Goal: Task Accomplishment & Management: Complete application form

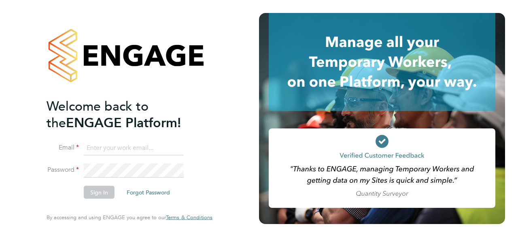
click at [140, 145] on input at bounding box center [134, 147] width 100 height 15
type input "hazel.morris@brightonandhovealbion.com"
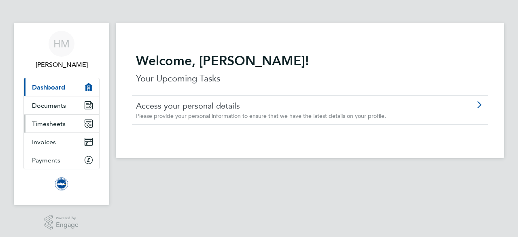
click at [58, 125] on span "Timesheets" at bounding box center [49, 124] width 34 height 8
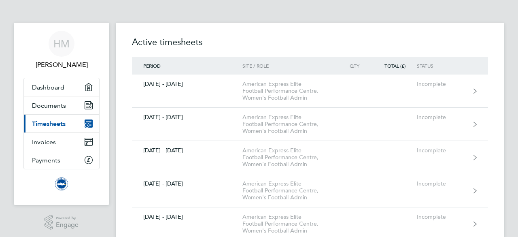
drag, startPoint x: 509, startPoint y: 146, endPoint x: 509, endPoint y: 157, distance: 11.0
click at [53, 85] on span "Dashboard" at bounding box center [48, 87] width 32 height 8
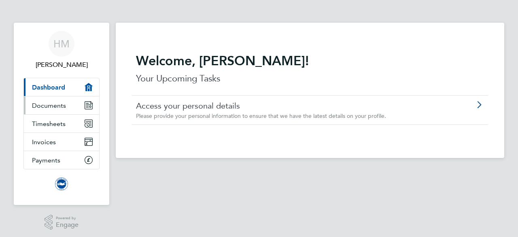
click at [55, 104] on span "Documents" at bounding box center [49, 106] width 34 height 8
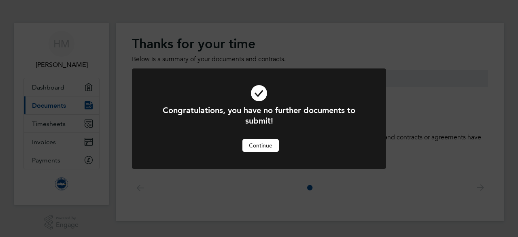
click at [257, 144] on button "Continue" at bounding box center [261, 145] width 36 height 13
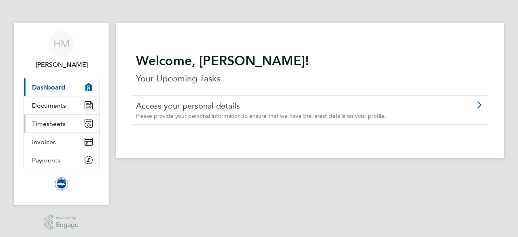
click at [54, 123] on span "Timesheets" at bounding box center [49, 124] width 34 height 8
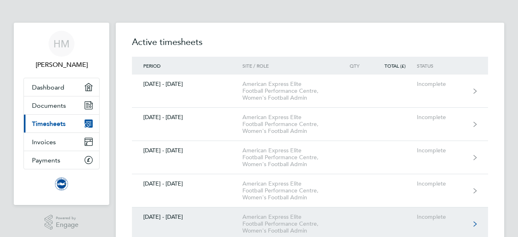
click at [179, 213] on div "[DATE] - [DATE]" at bounding box center [187, 216] width 111 height 7
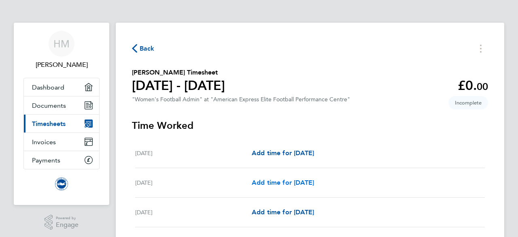
click at [279, 181] on span "Add time for [DATE]" at bounding box center [283, 183] width 62 height 8
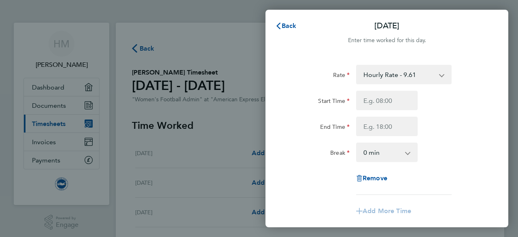
click at [442, 77] on app-icon-cross-button at bounding box center [446, 75] width 10 height 18
click at [512, 19] on div "Back [DATE] Enter time worked for this day. Rate Hourly Rate - 9.61 Start Time …" at bounding box center [259, 118] width 518 height 237
click at [288, 26] on span "Back" at bounding box center [289, 26] width 15 height 8
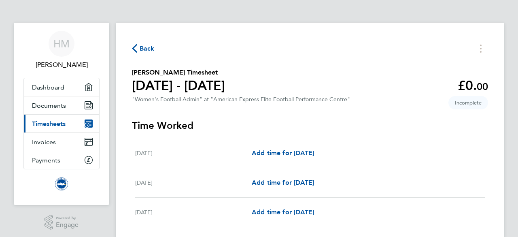
click at [146, 51] on span "Back" at bounding box center [147, 49] width 15 height 10
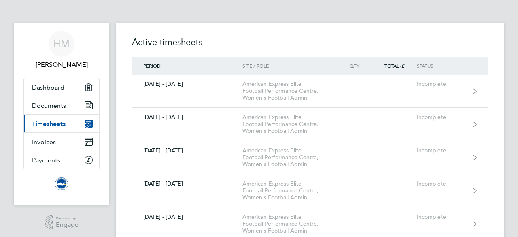
drag, startPoint x: 518, startPoint y: 64, endPoint x: 517, endPoint y: 174, distance: 110.1
drag, startPoint x: 518, startPoint y: 179, endPoint x: 516, endPoint y: 214, distance: 35.3
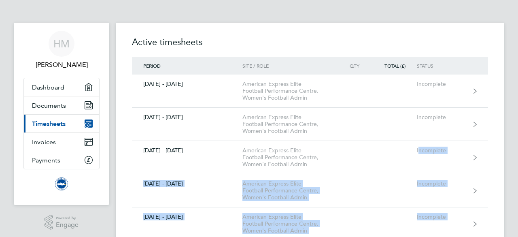
scroll to position [2, 0]
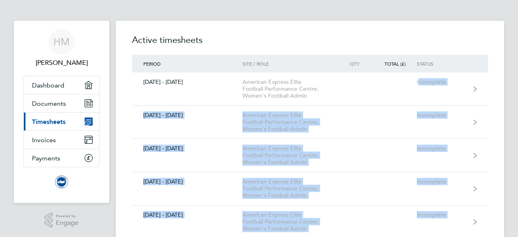
drag, startPoint x: 517, startPoint y: 234, endPoint x: 509, endPoint y: 91, distance: 143.1
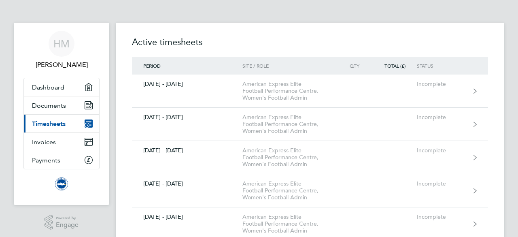
click at [158, 65] on span "Period" at bounding box center [151, 65] width 17 height 6
